Goal: Book appointment/travel/reservation

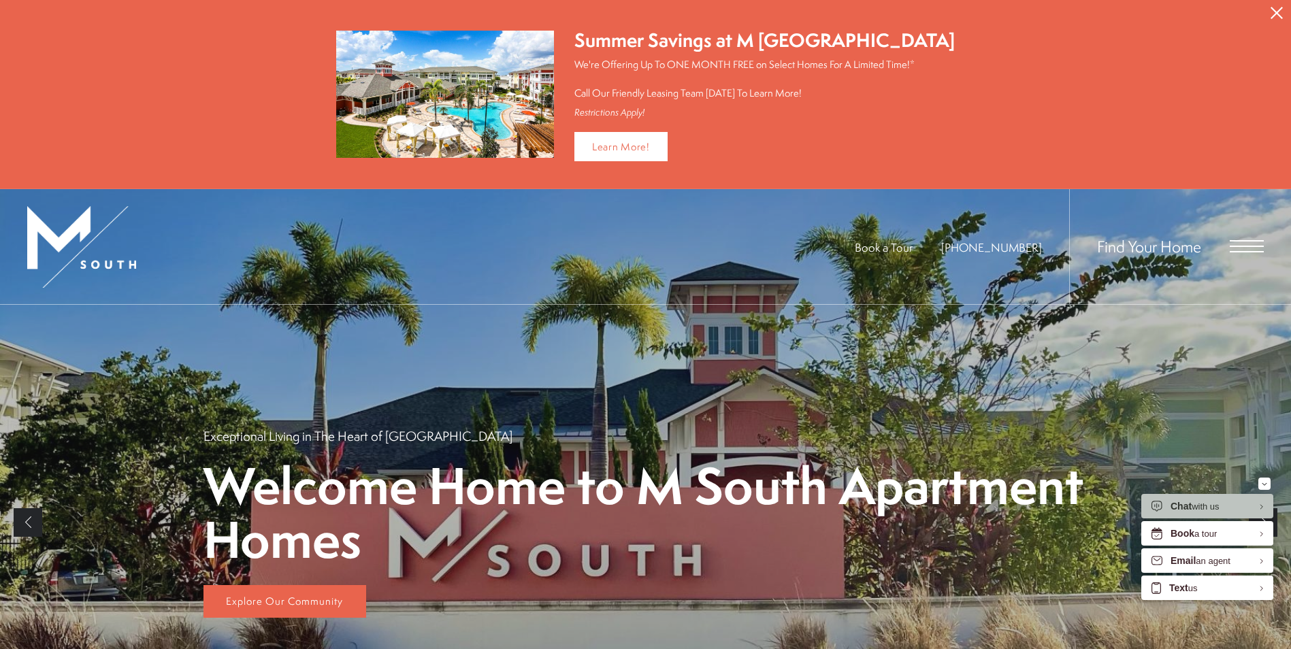
click at [1240, 237] on div "Find Your Home" at bounding box center [1166, 246] width 195 height 115
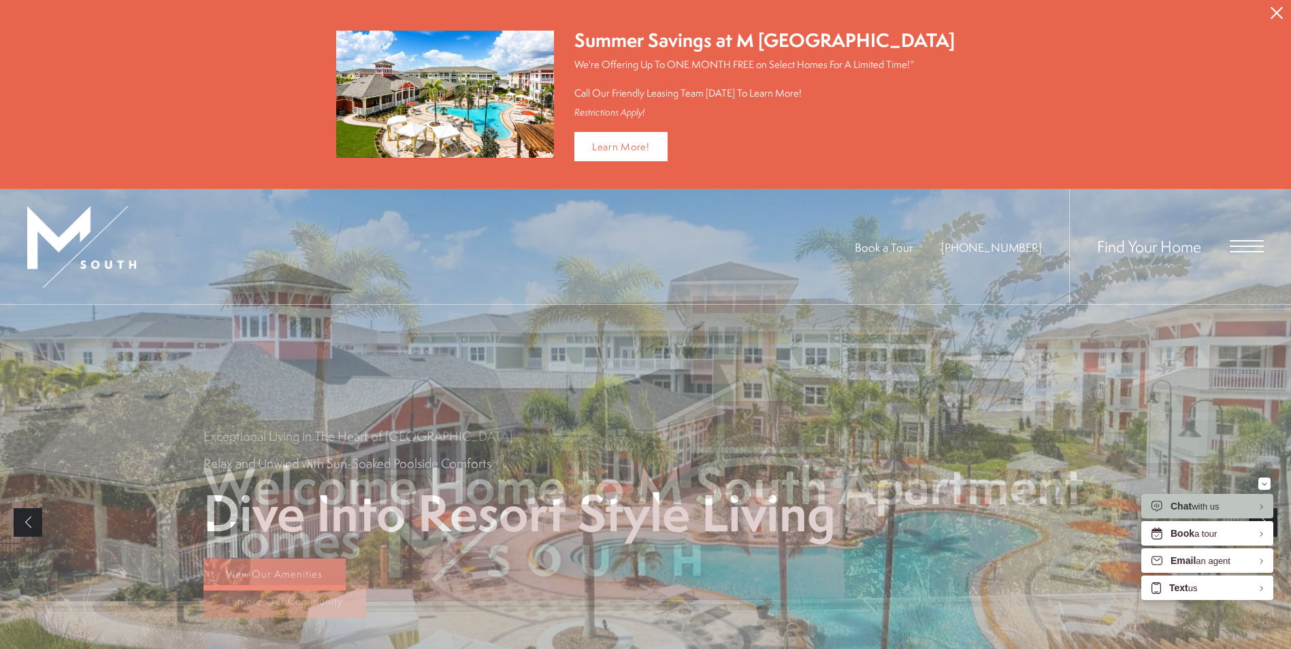
click at [1236, 243] on span "Open Menu" at bounding box center [1246, 246] width 34 height 12
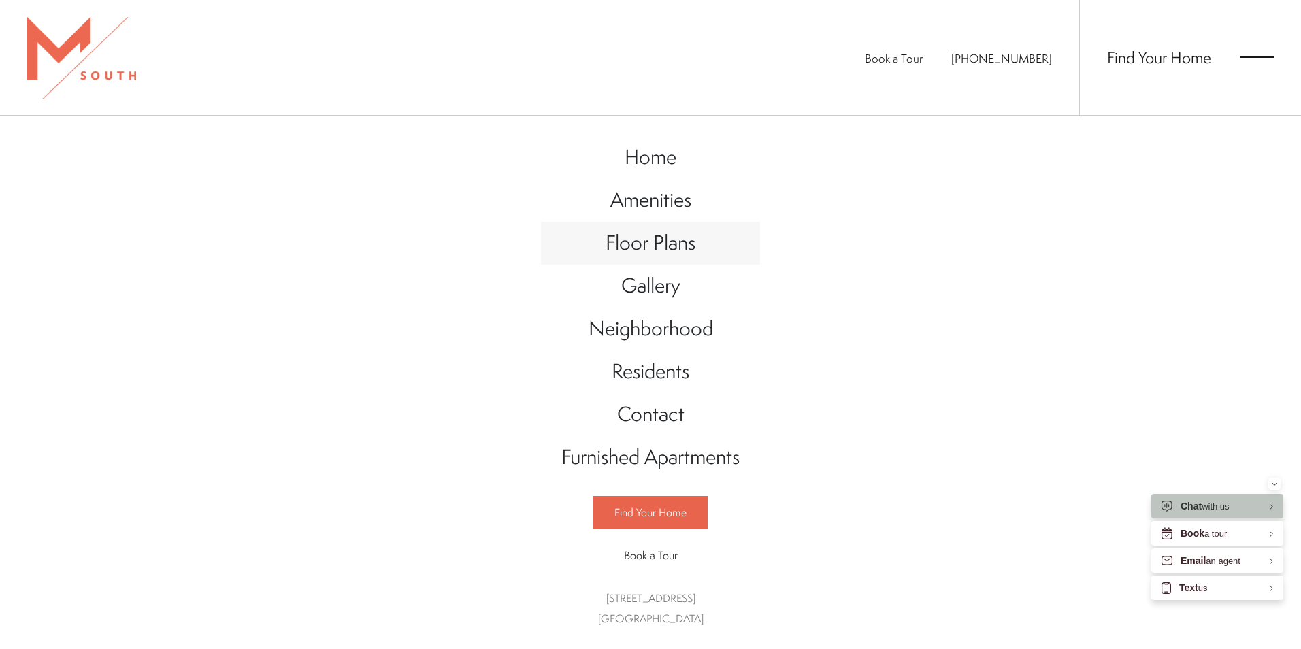
click at [666, 248] on span "Floor Plans" at bounding box center [651, 243] width 90 height 28
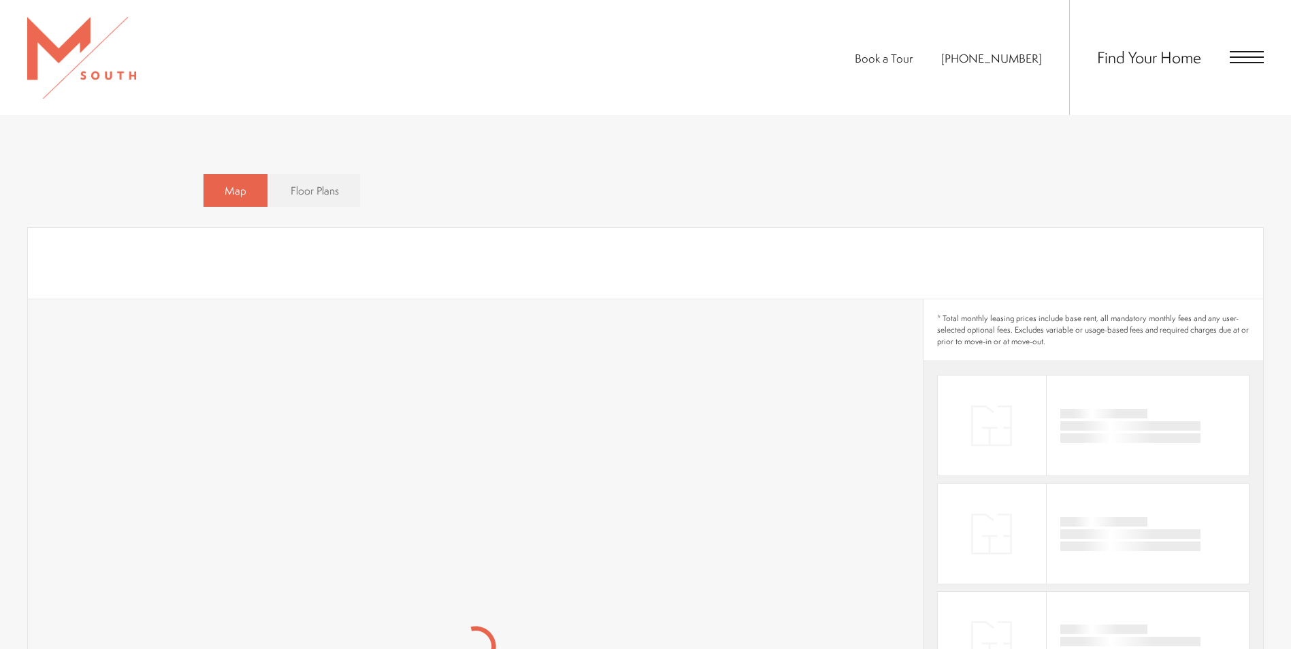
scroll to position [885, 0]
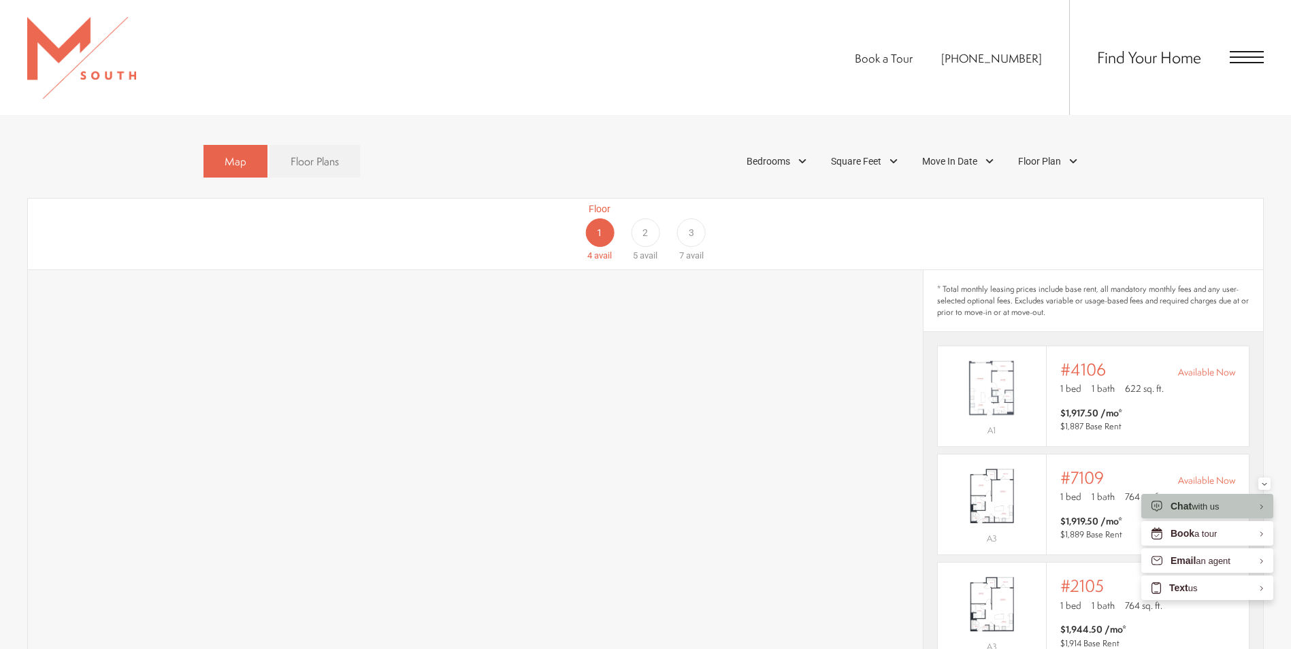
click at [701, 218] on div "3" at bounding box center [691, 232] width 29 height 29
click at [646, 226] on span "2" at bounding box center [644, 233] width 5 height 14
click at [689, 226] on span "3" at bounding box center [691, 233] width 5 height 14
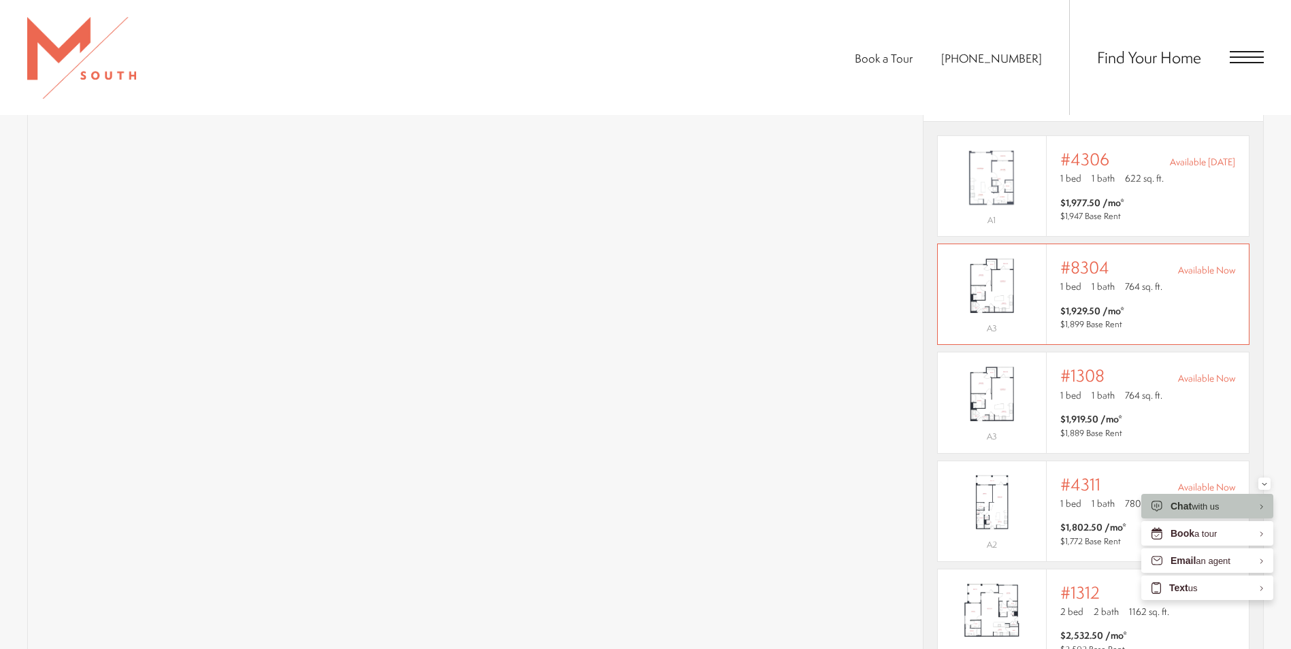
scroll to position [1089, 0]
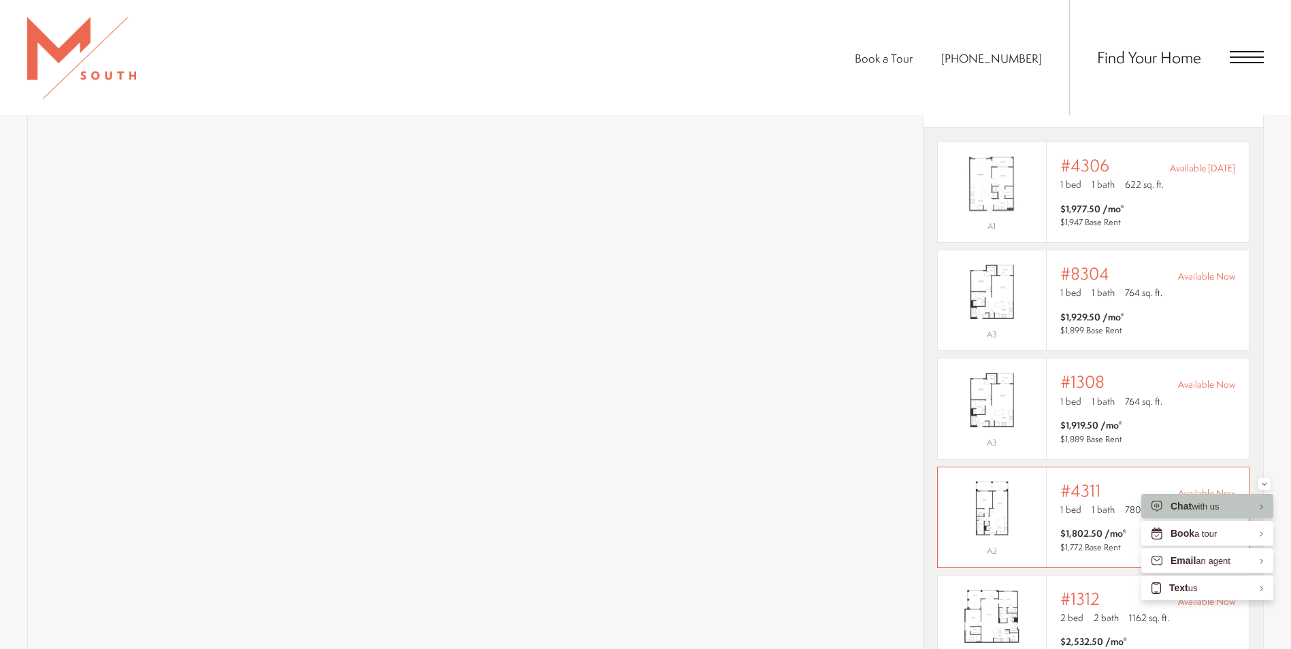
click at [1013, 492] on img "View #4311" at bounding box center [992, 508] width 108 height 68
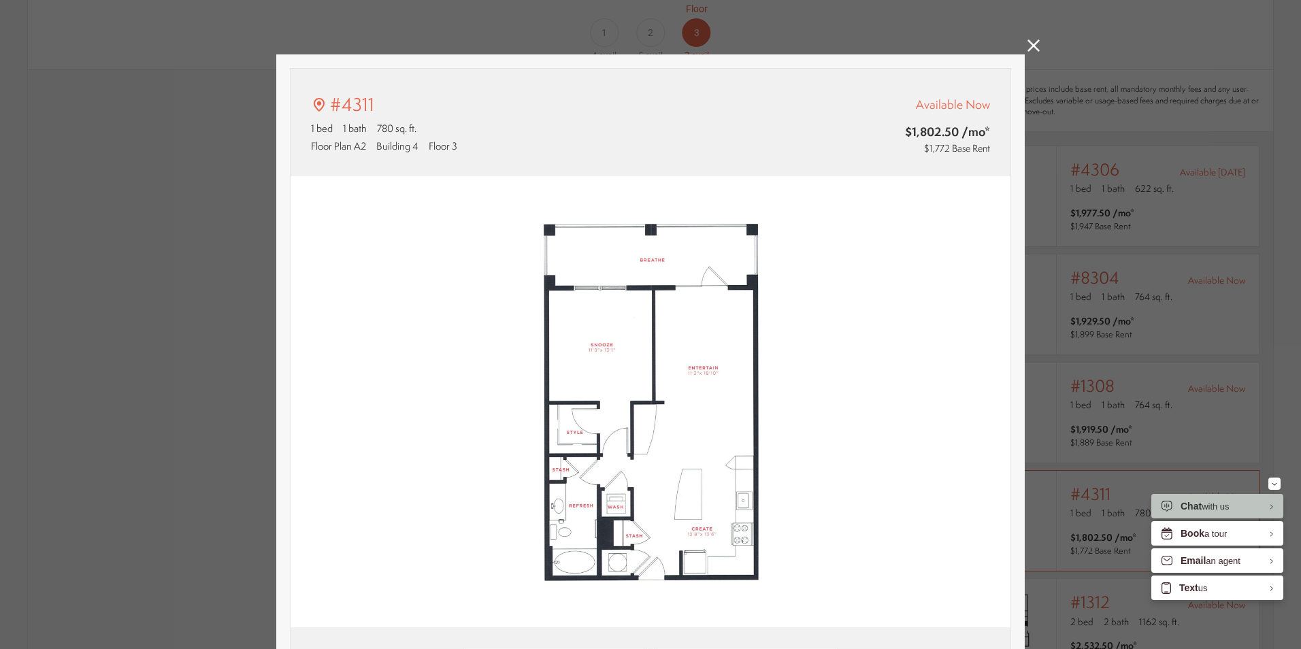
type input "**********"
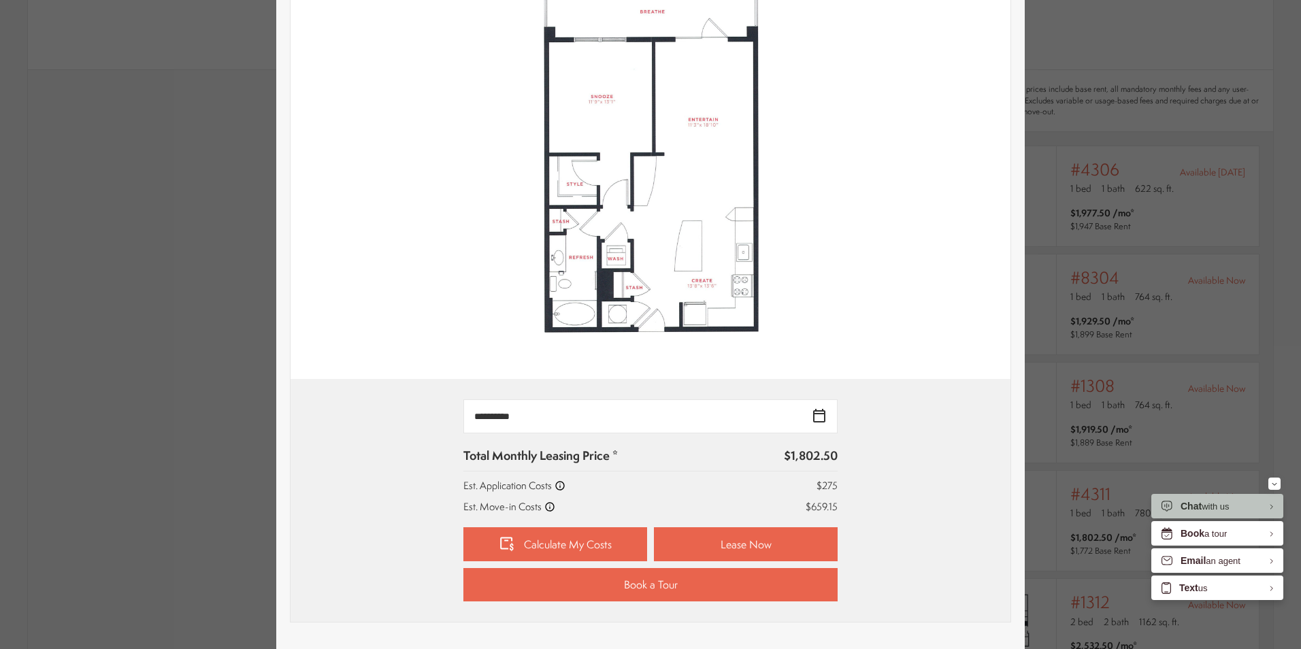
scroll to position [272, 0]
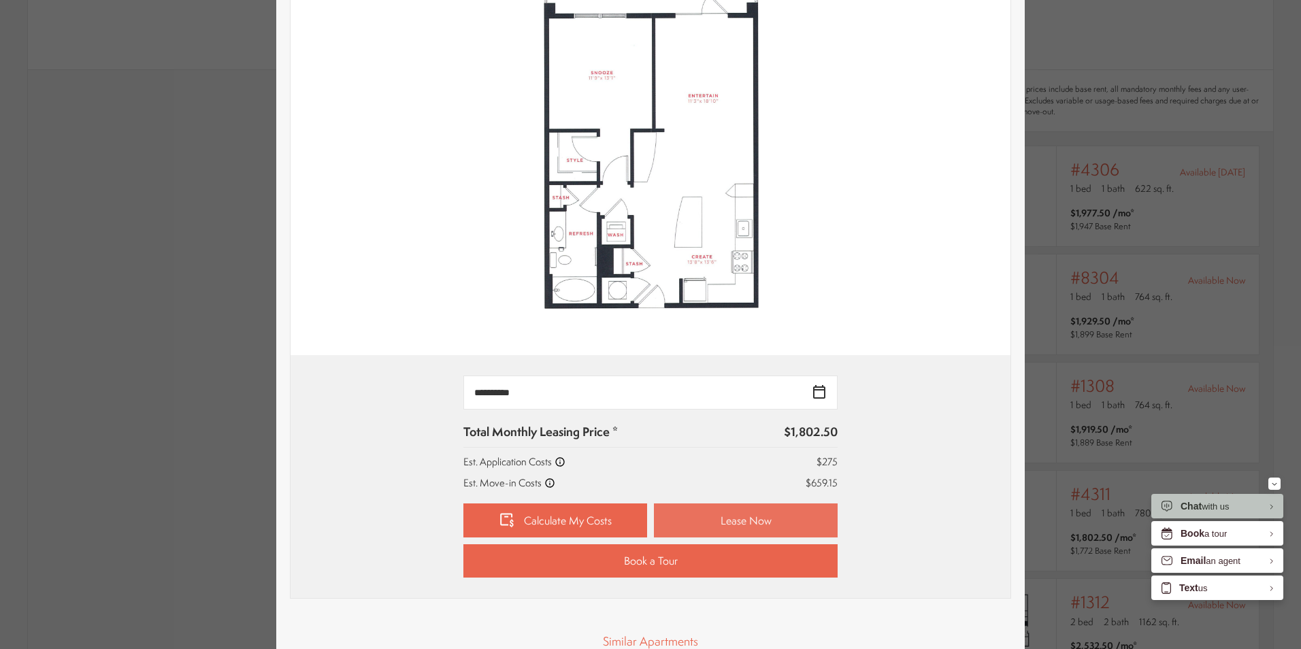
click at [706, 510] on link "Lease Now" at bounding box center [746, 520] width 184 height 34
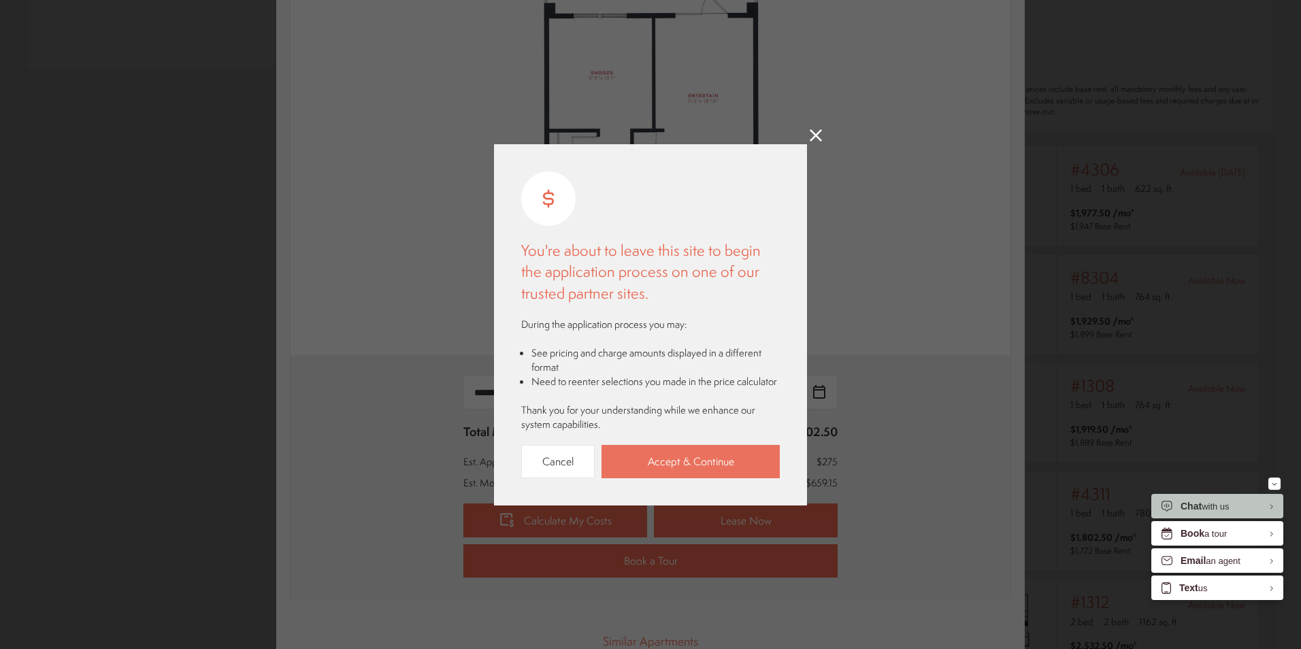
click at [722, 462] on link "Accept & Continue" at bounding box center [690, 461] width 178 height 33
click at [821, 134] on icon at bounding box center [816, 135] width 12 height 12
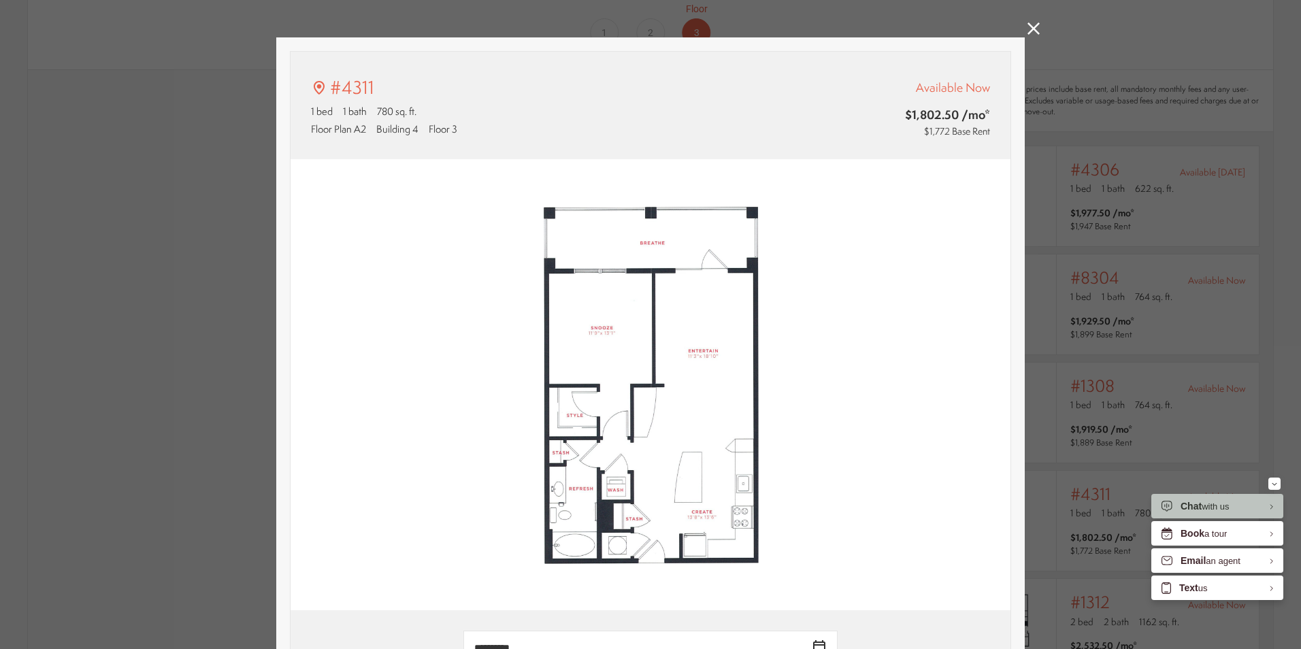
scroll to position [0, 0]
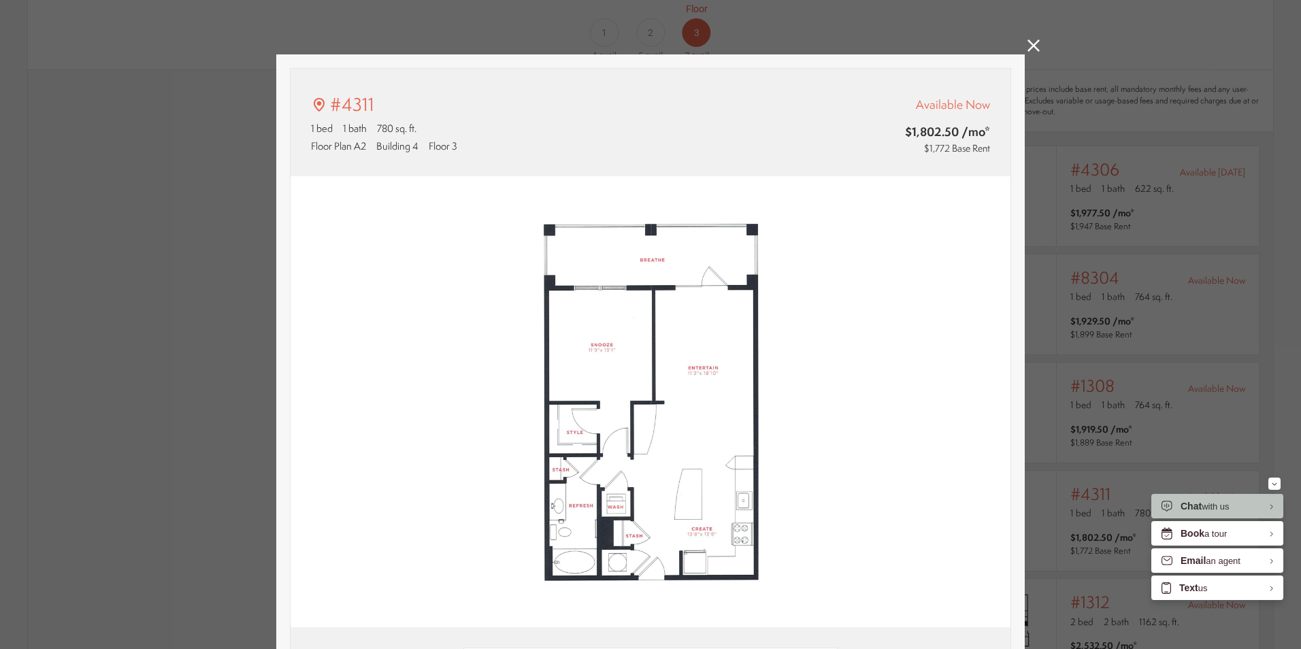
click at [1027, 44] on icon at bounding box center [1033, 45] width 12 height 12
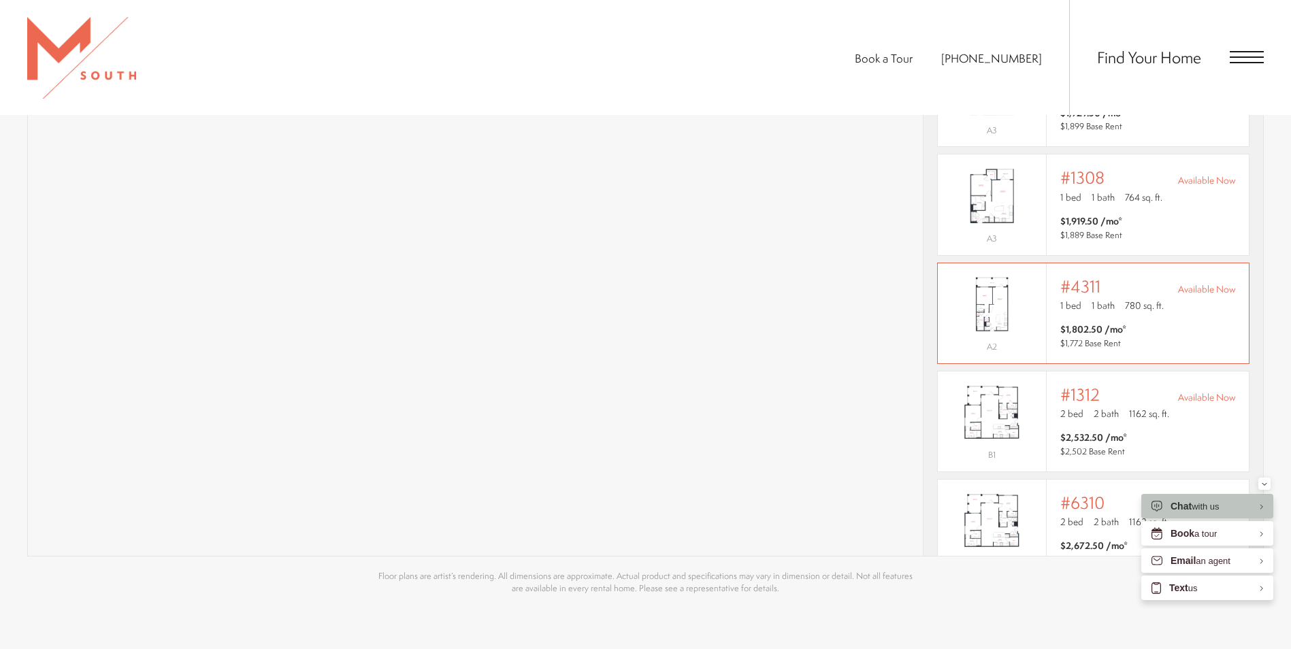
click at [941, 274] on img "View #4311" at bounding box center [992, 304] width 108 height 68
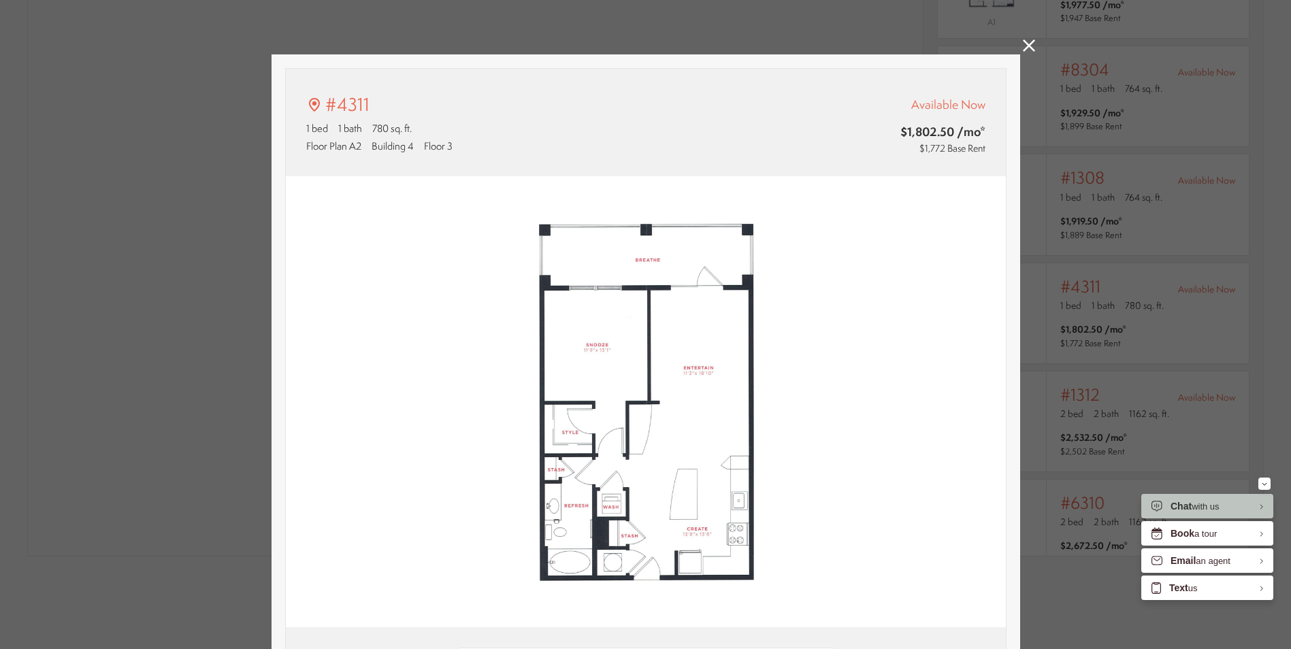
click at [1021, 52] on div "#4311 1 bed 1 bath 780 sq. ft. Floor Plan A2 Building 4 Floor 3 Available Now $…" at bounding box center [645, 324] width 1291 height 649
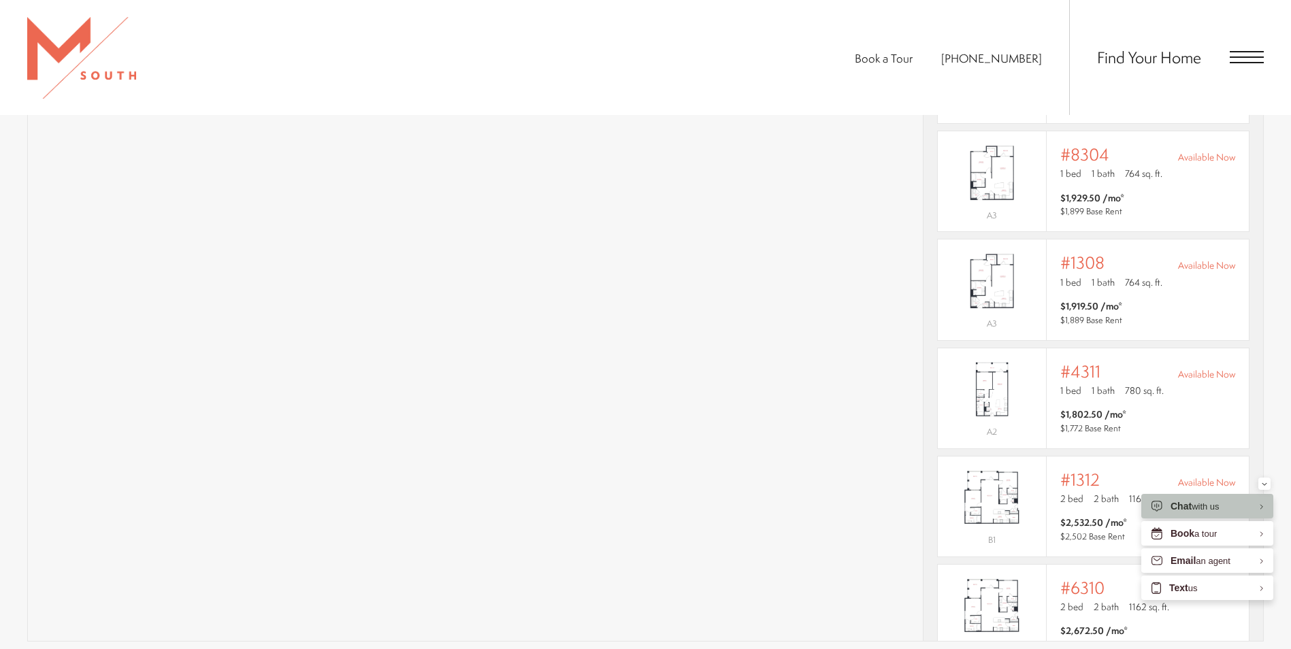
scroll to position [1157, 0]
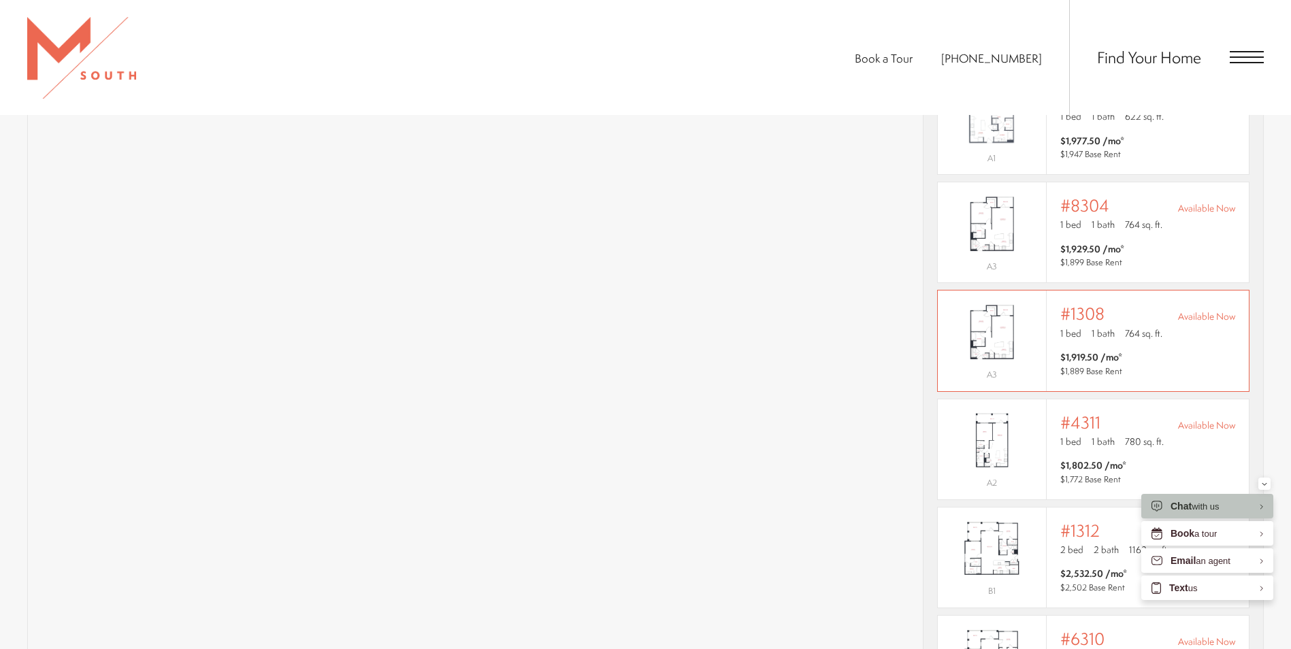
click at [980, 324] on img "View #1308" at bounding box center [992, 332] width 108 height 68
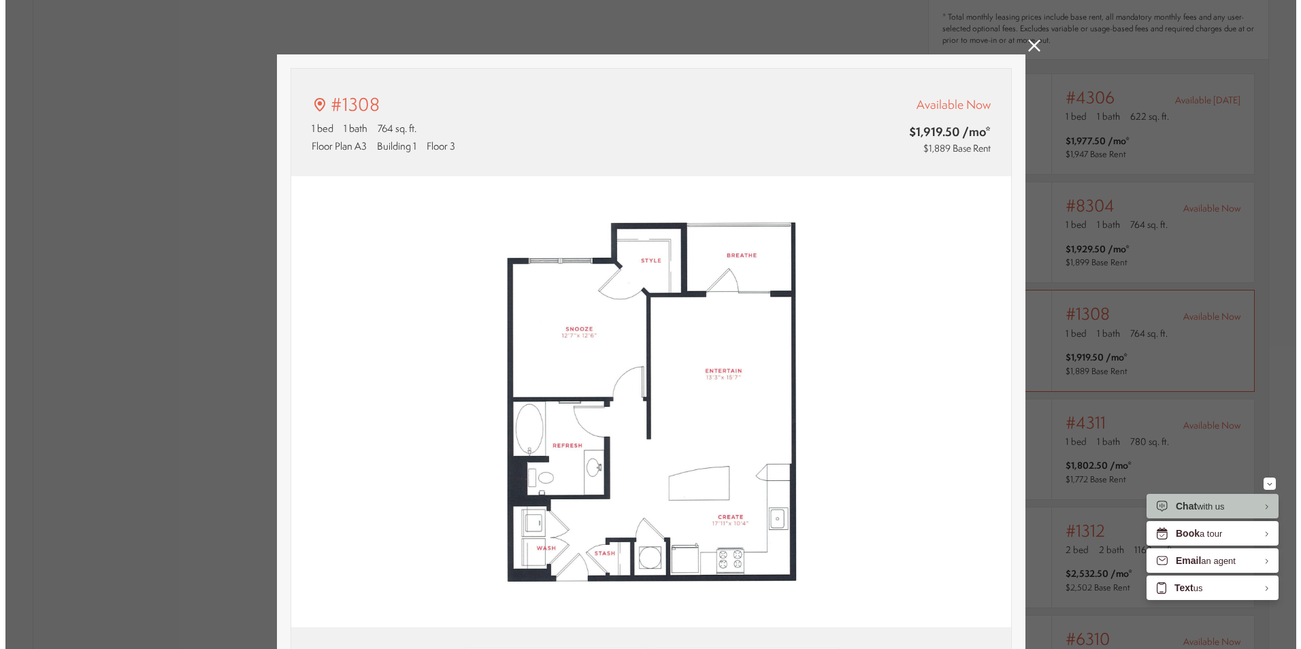
scroll to position [0, 0]
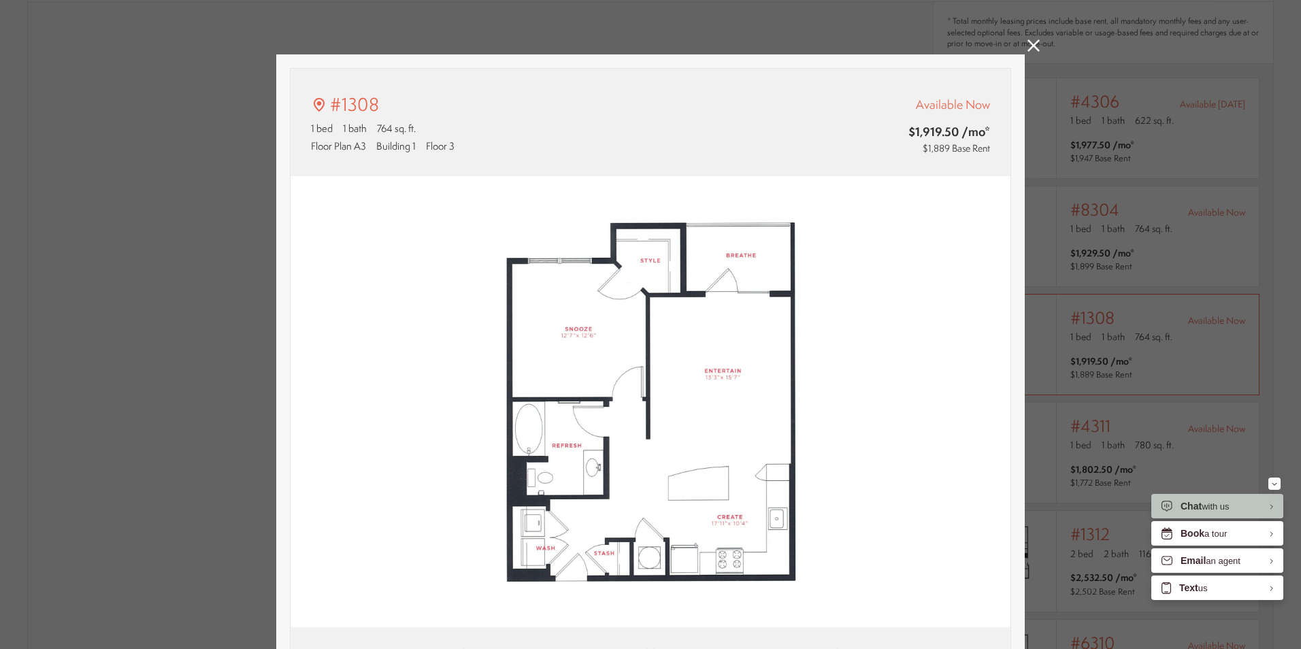
type input "**********"
click at [1027, 48] on icon at bounding box center [1033, 45] width 12 height 12
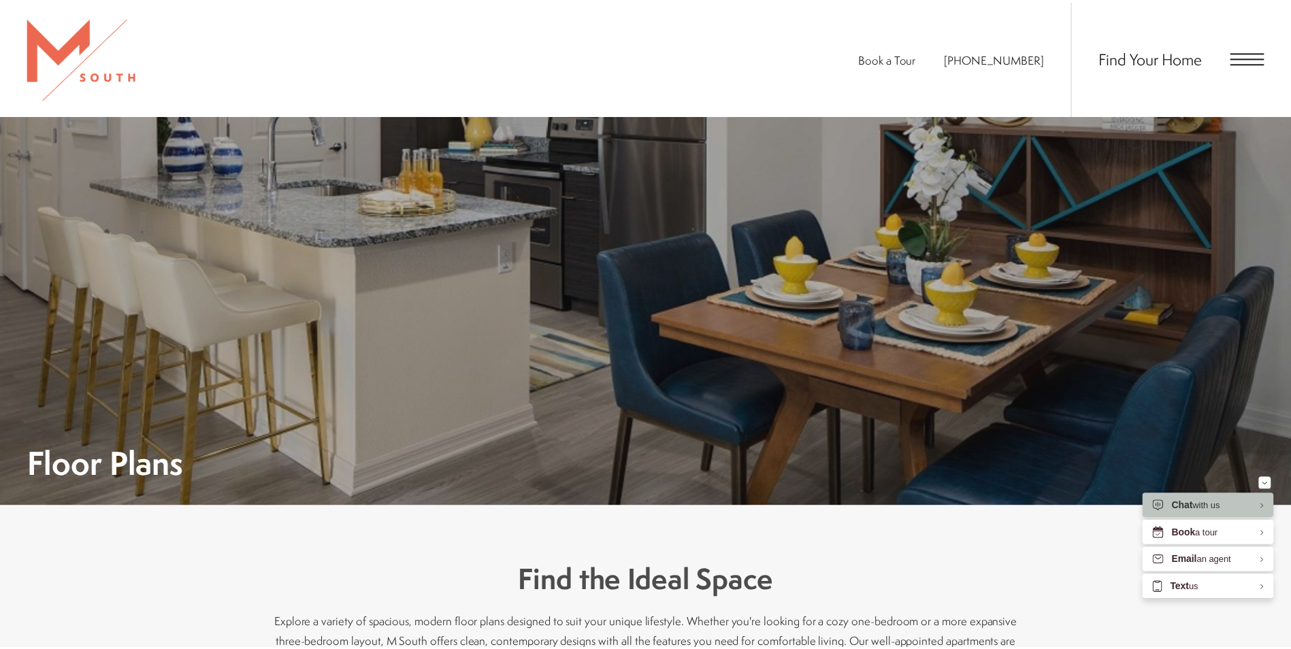
scroll to position [1157, 0]
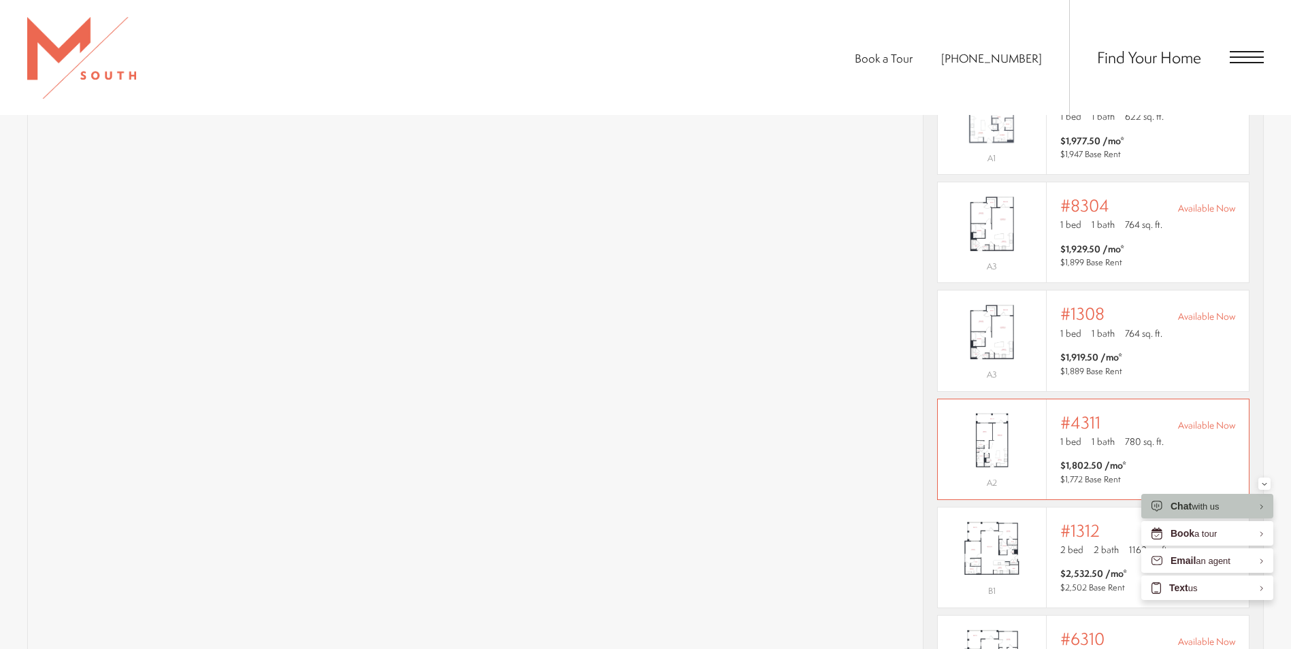
click at [1027, 406] on img "View #4311" at bounding box center [992, 440] width 108 height 68
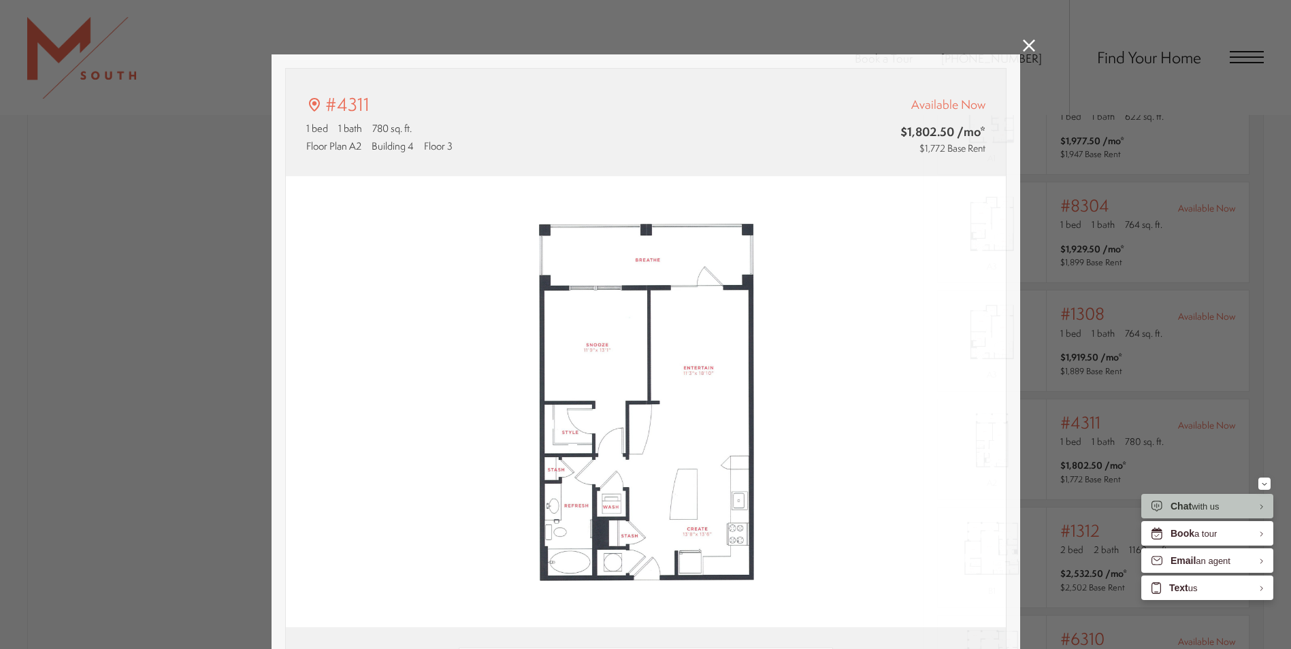
click at [1024, 36] on div "#4311 1 bed 1 bath 780 sq. ft. Floor Plan A2 Building 4 Floor 3 Available Now $…" at bounding box center [645, 324] width 1291 height 649
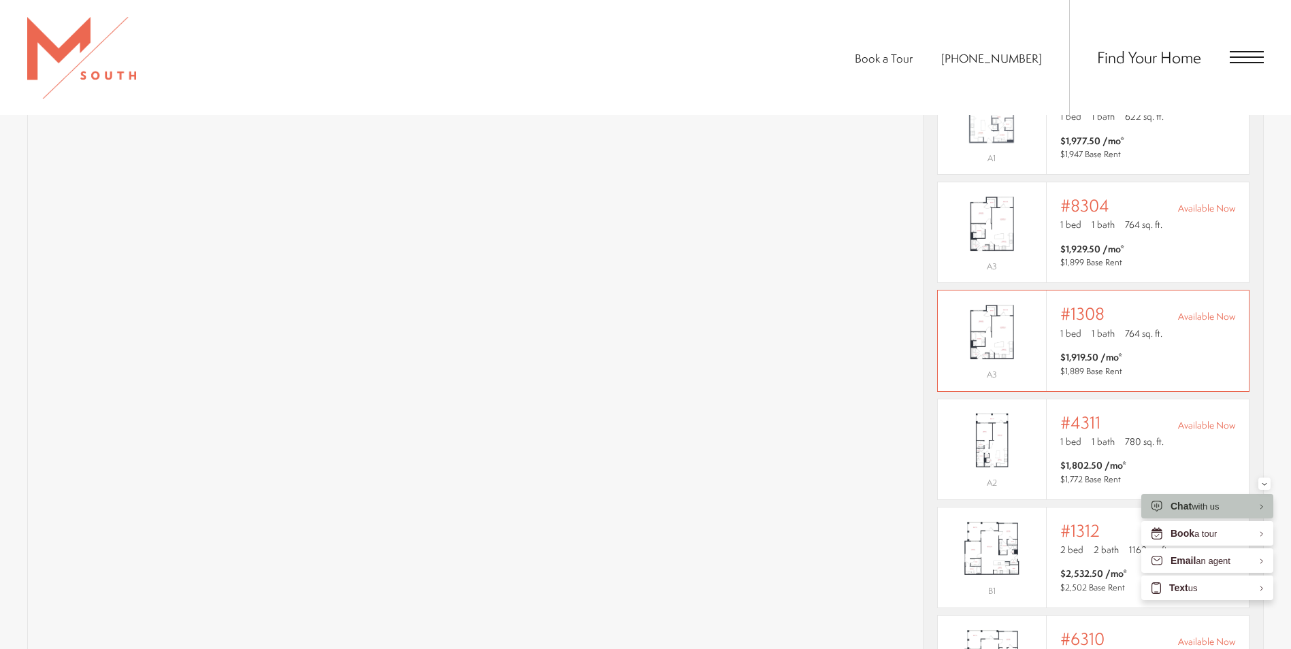
click at [999, 321] on img "View #1308" at bounding box center [992, 332] width 108 height 68
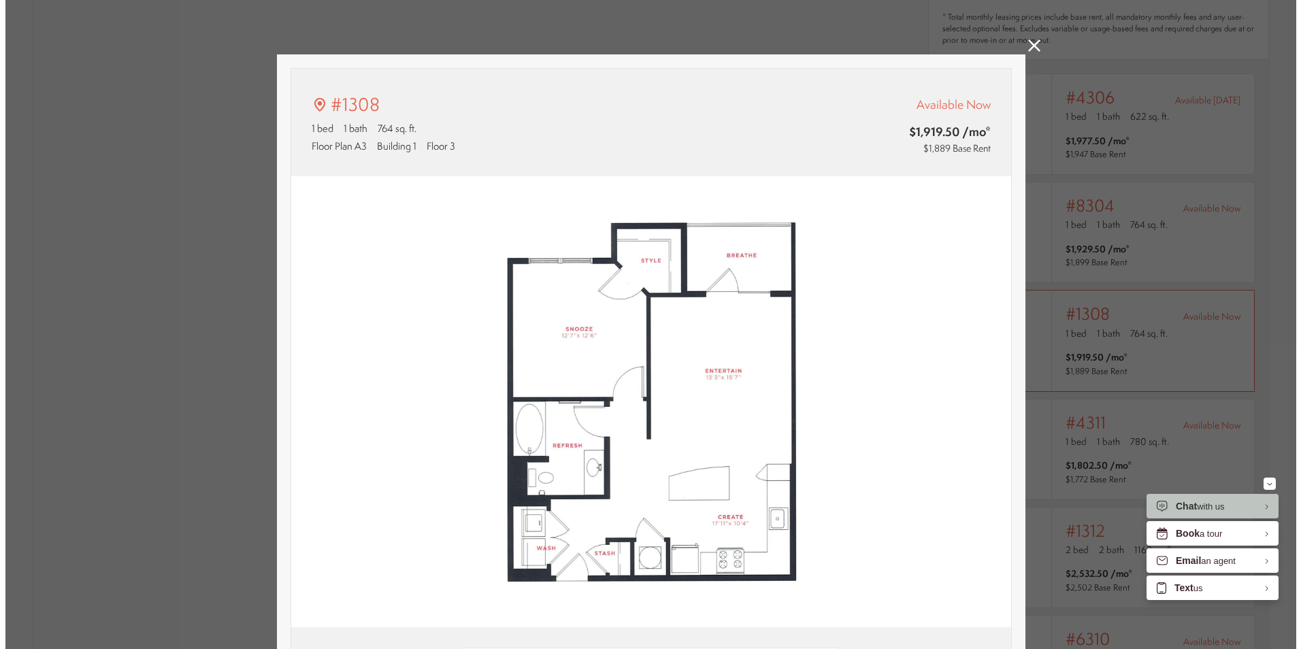
scroll to position [0, 0]
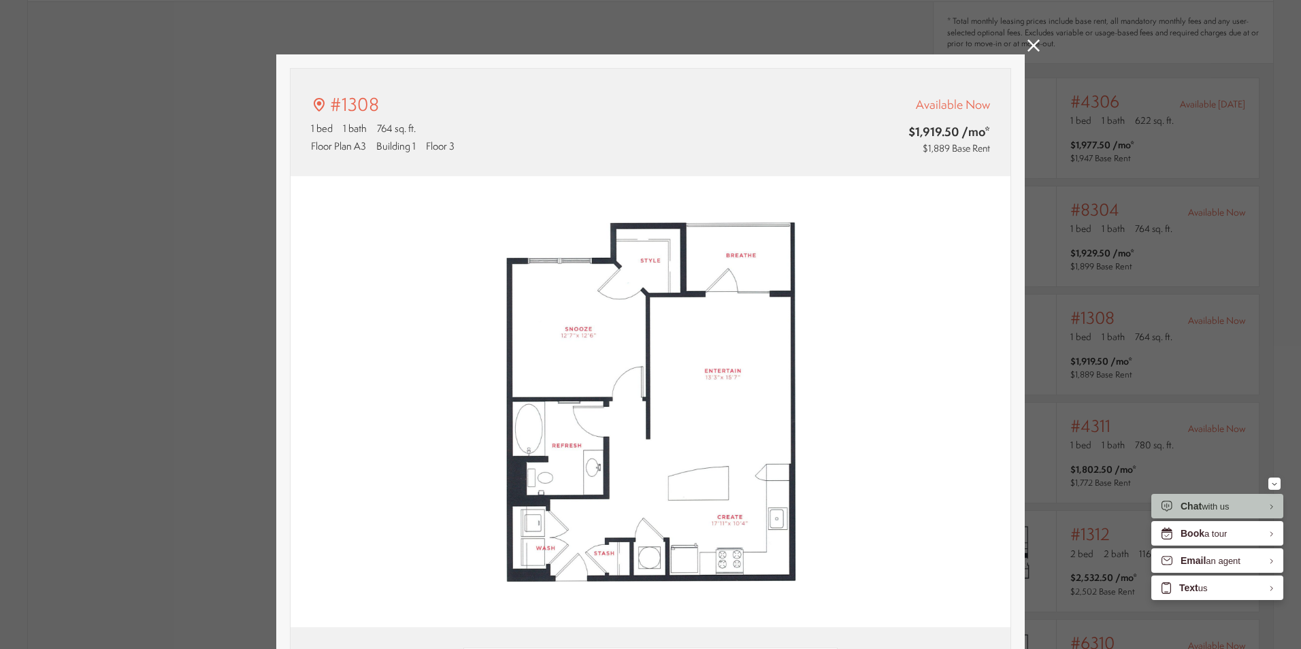
click at [1027, 50] on icon at bounding box center [1033, 45] width 12 height 12
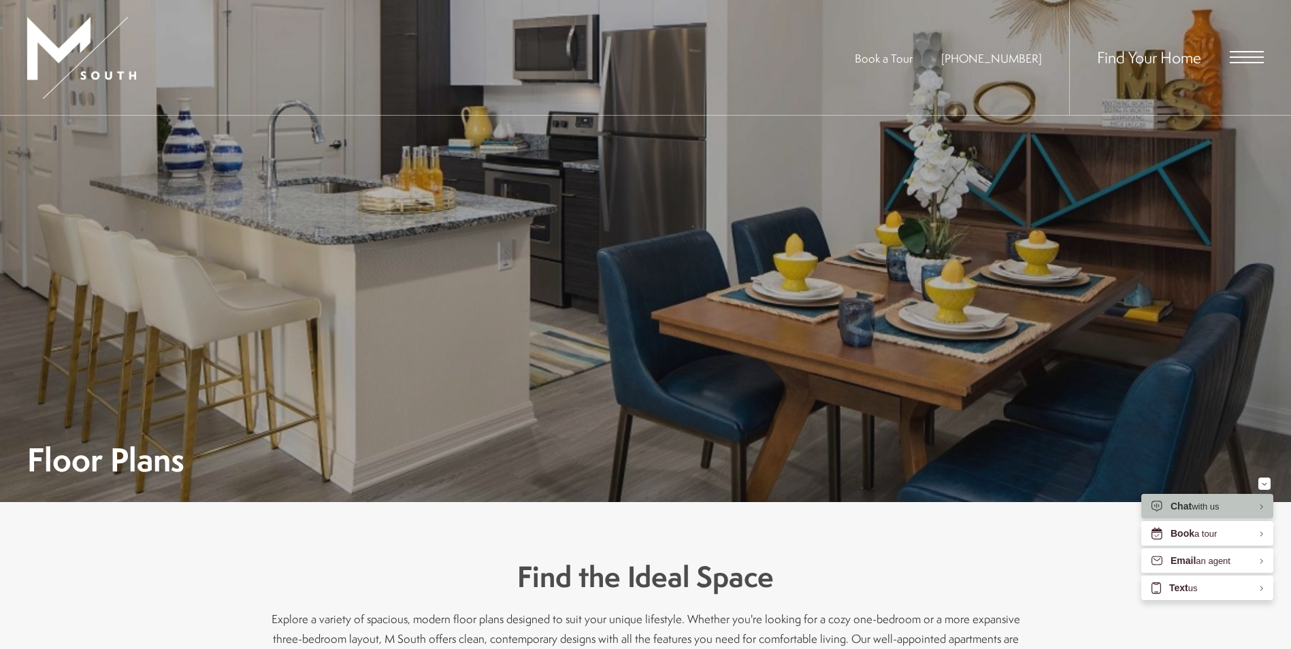
click at [900, 63] on span "Book a Tour" at bounding box center [884, 58] width 58 height 16
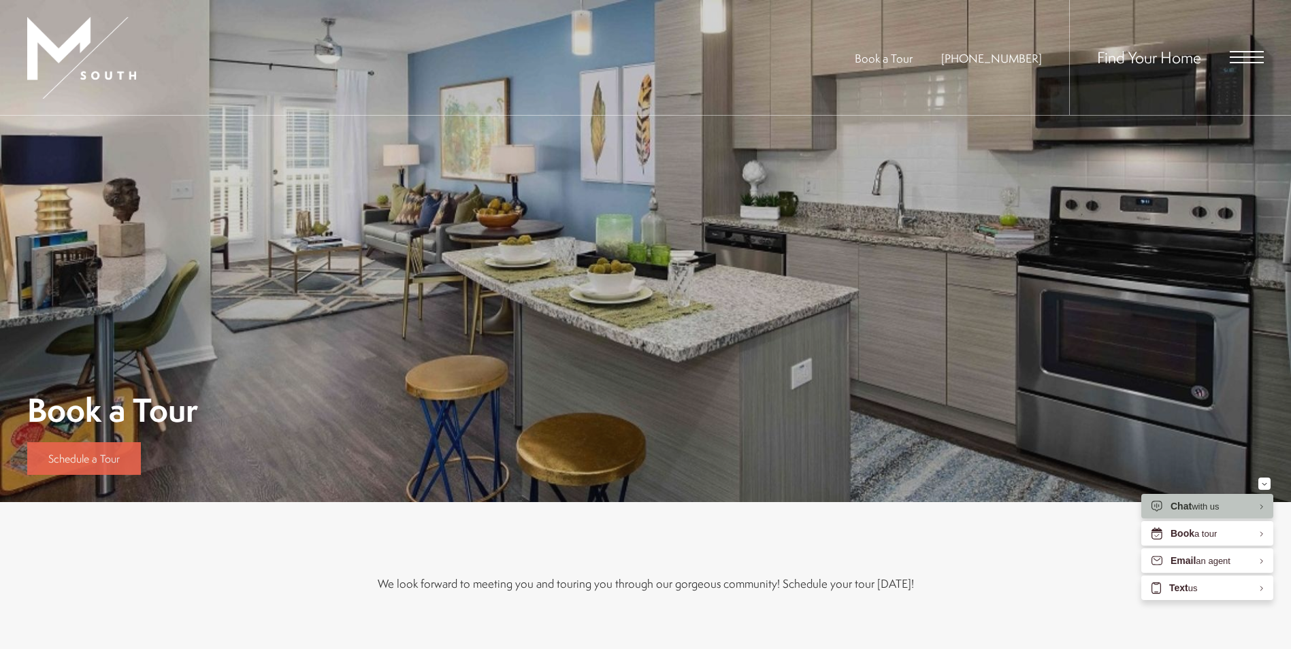
click at [103, 468] on link "Schedule a Tour" at bounding box center [84, 458] width 114 height 33
